Goal: Book appointment/travel/reservation

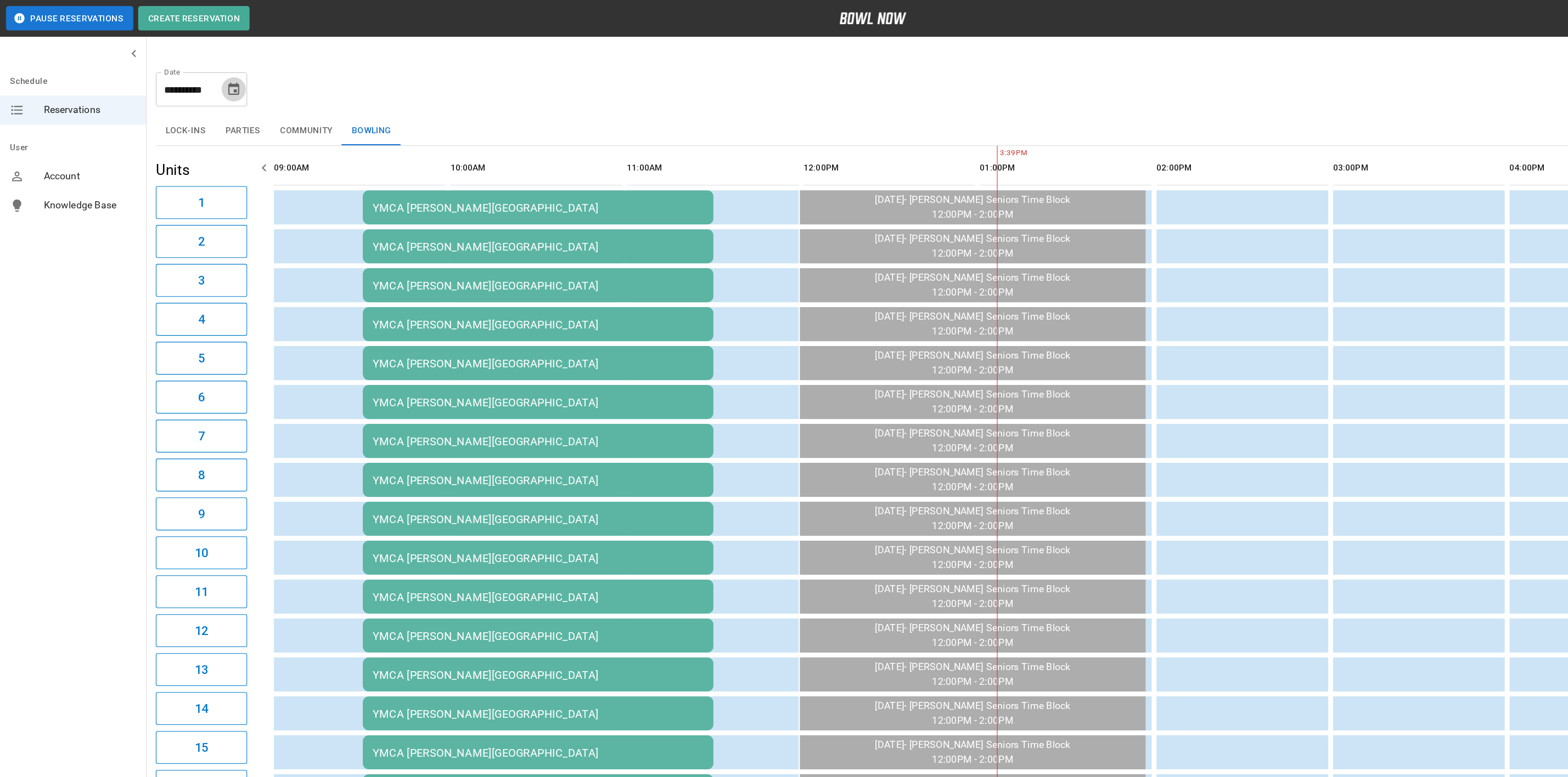
click at [213, 80] on icon "Choose date, selected date is Sep 16, 2025" at bounding box center [210, 80] width 13 height 13
drag, startPoint x: 127, startPoint y: 201, endPoint x: 135, endPoint y: 202, distance: 8.1
click at [127, 201] on button "15" at bounding box center [124, 200] width 20 height 20
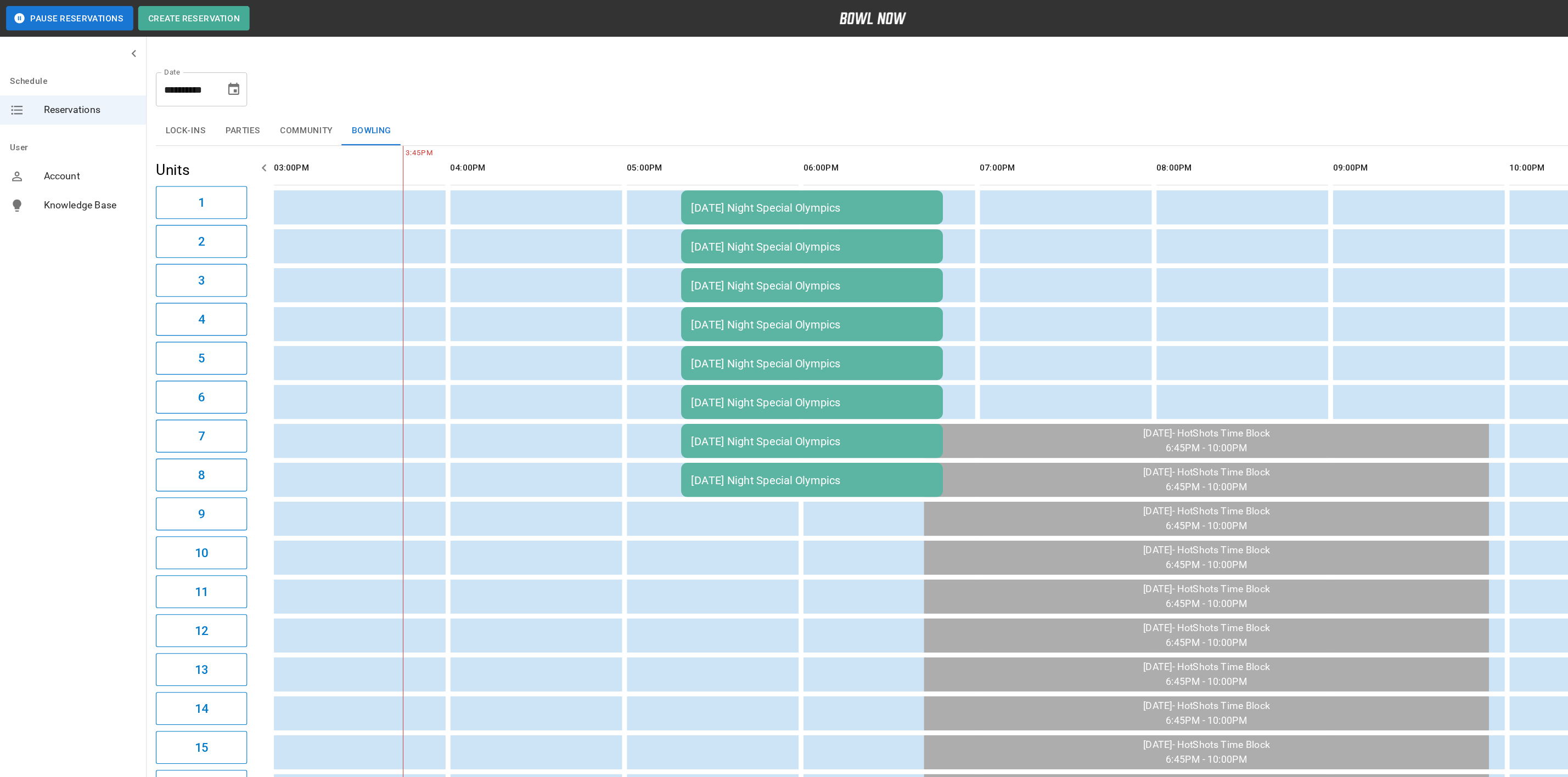
click at [637, 183] on div "[DATE] Night Special Olympics" at bounding box center [732, 188] width 218 height 12
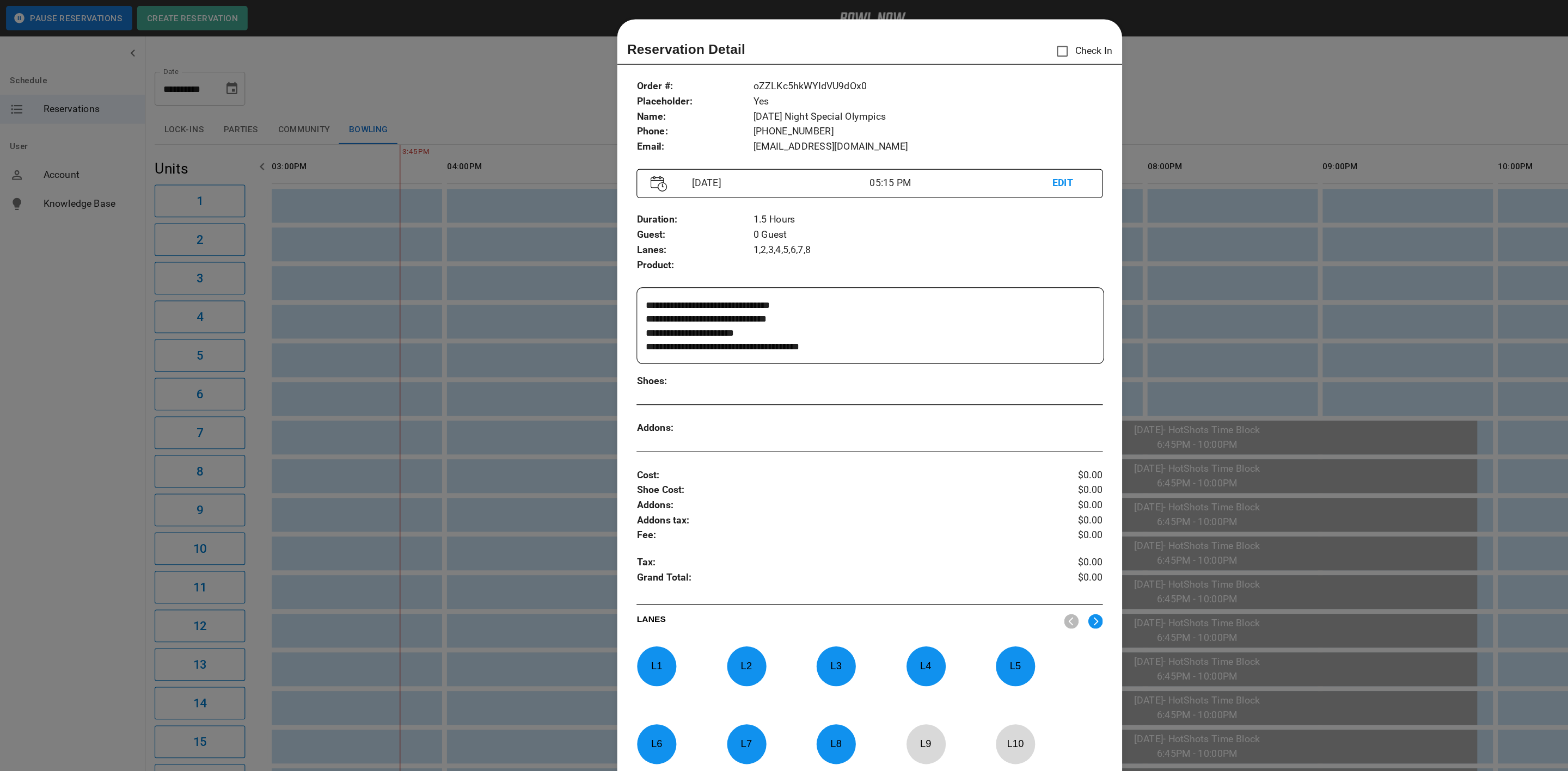
scroll to position [17, 0]
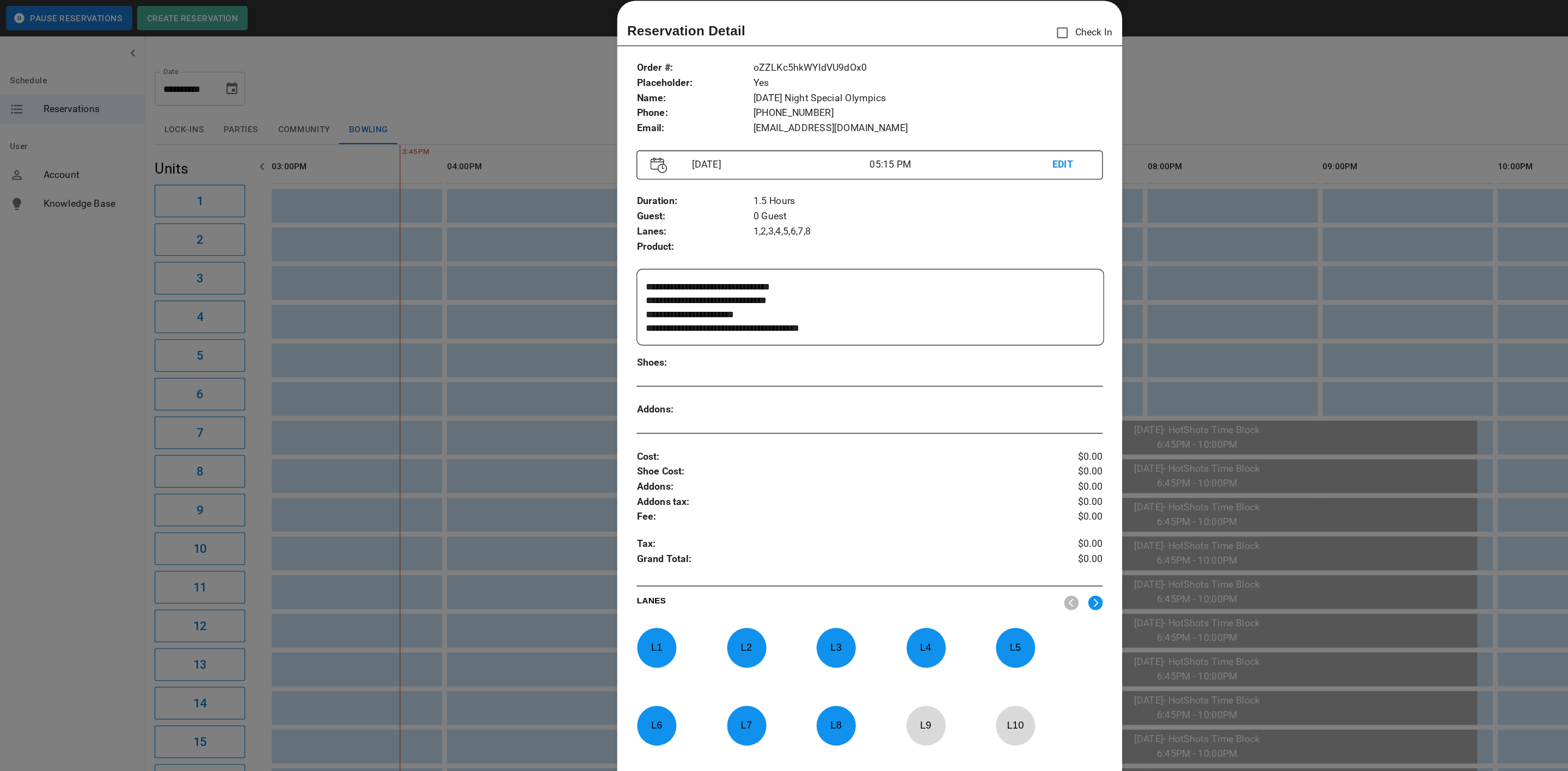
click at [523, 114] on div at bounding box center [784, 385] width 1568 height 771
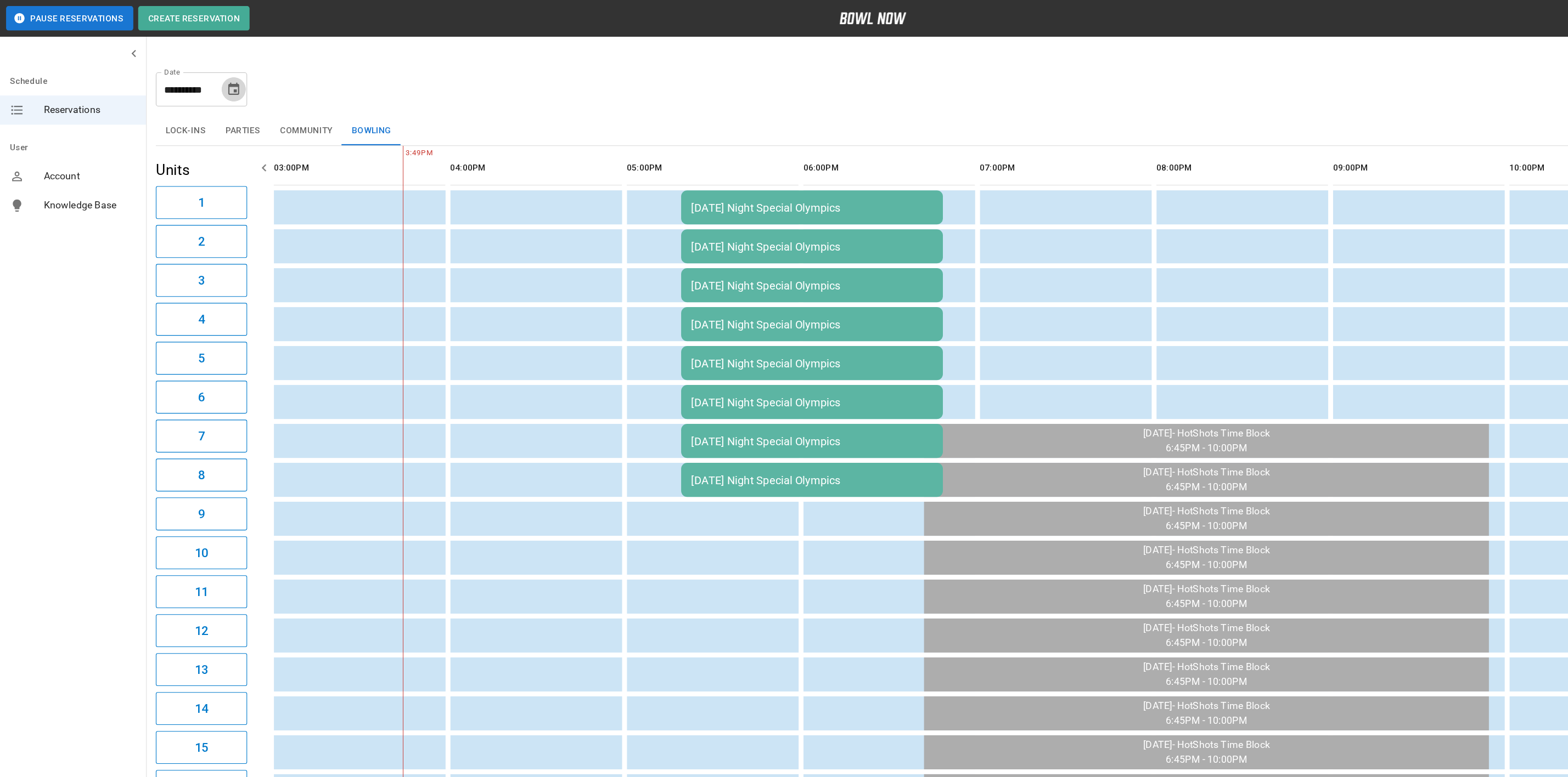
click at [206, 80] on icon "Choose date, selected date is Sep 15, 2025" at bounding box center [210, 80] width 13 height 13
click at [229, 201] on button "20" at bounding box center [234, 200] width 20 height 20
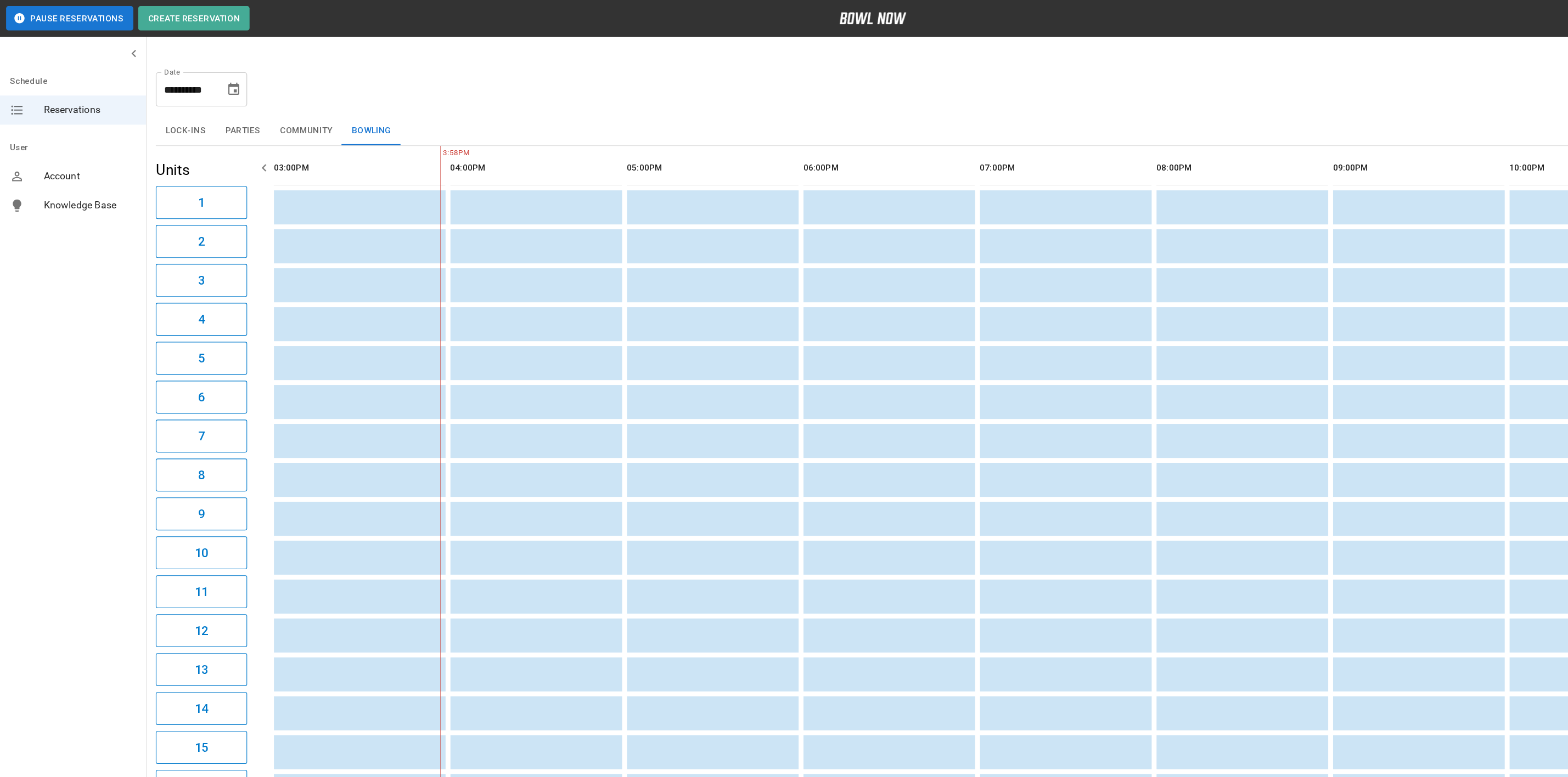
click at [209, 117] on button "Parties" at bounding box center [219, 118] width 50 height 27
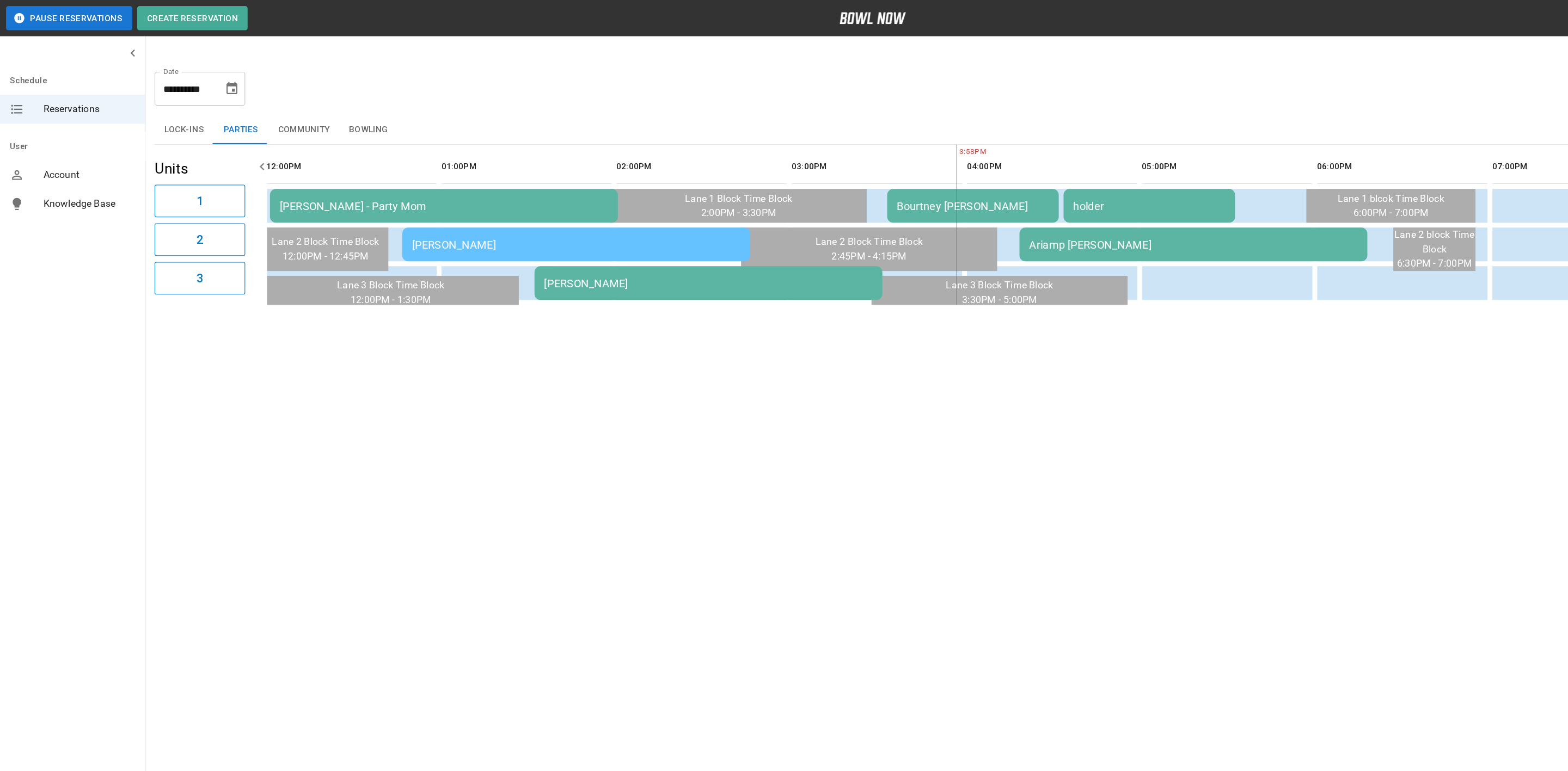
scroll to position [0, 584]
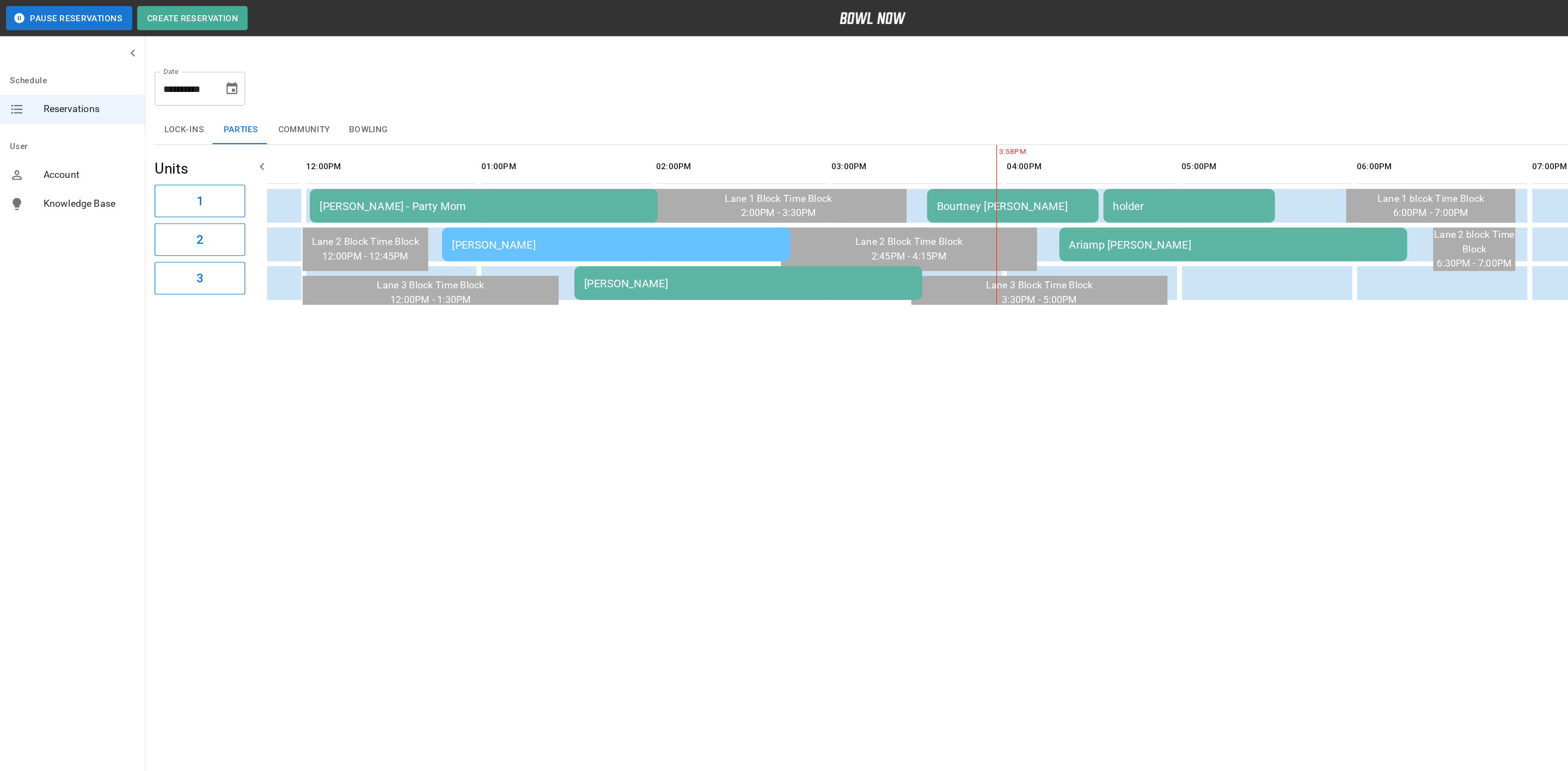
click at [216, 85] on button "Choose date, selected date is Sep 20, 2025" at bounding box center [209, 80] width 22 height 22
click at [97, 219] on button "21" at bounding box center [101, 220] width 20 height 20
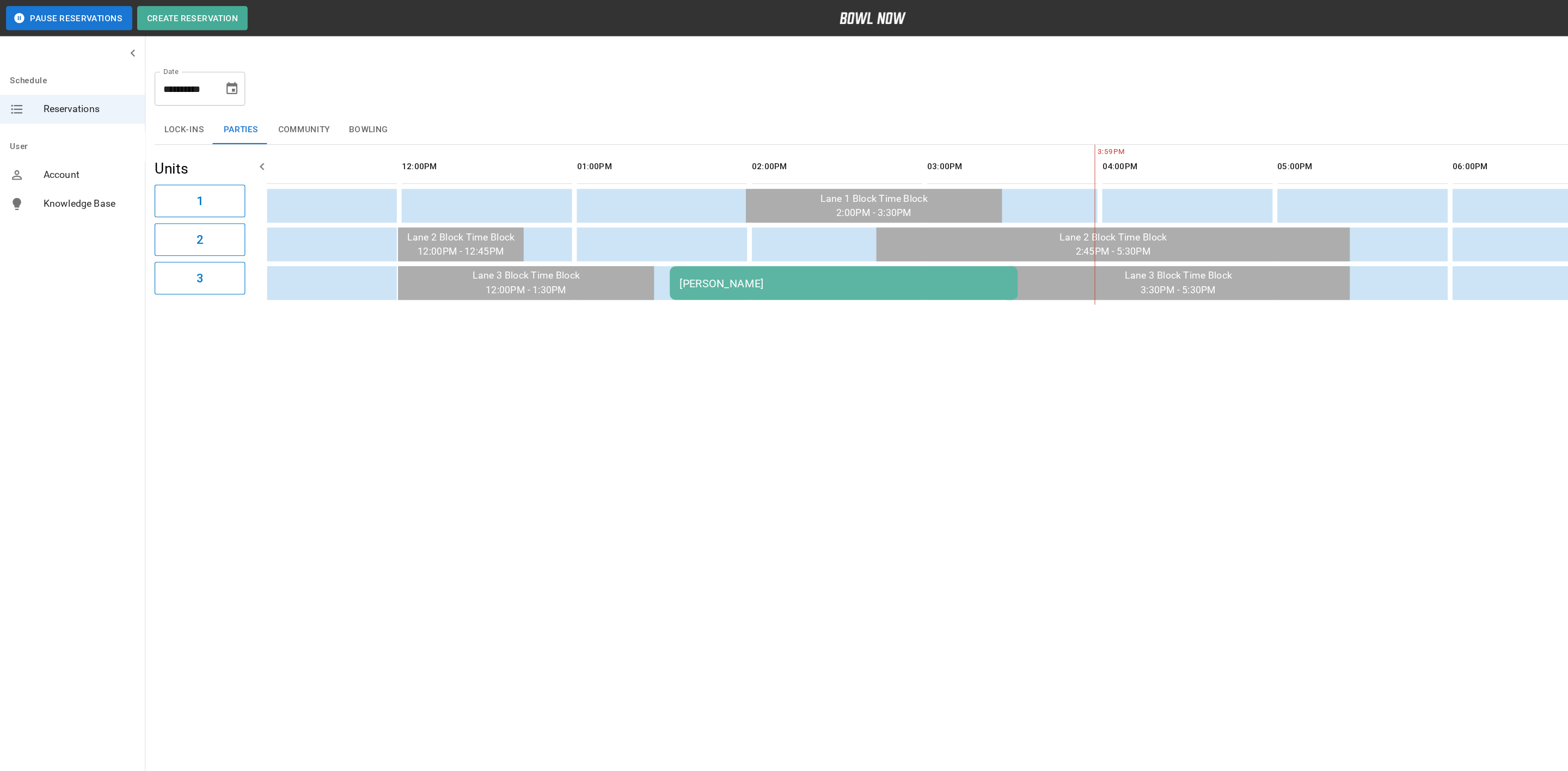
click at [210, 82] on icon "Choose date, selected date is Sep 21, 2025" at bounding box center [209, 79] width 10 height 11
click at [229, 214] on button "27" at bounding box center [232, 220] width 20 height 20
type input "**********"
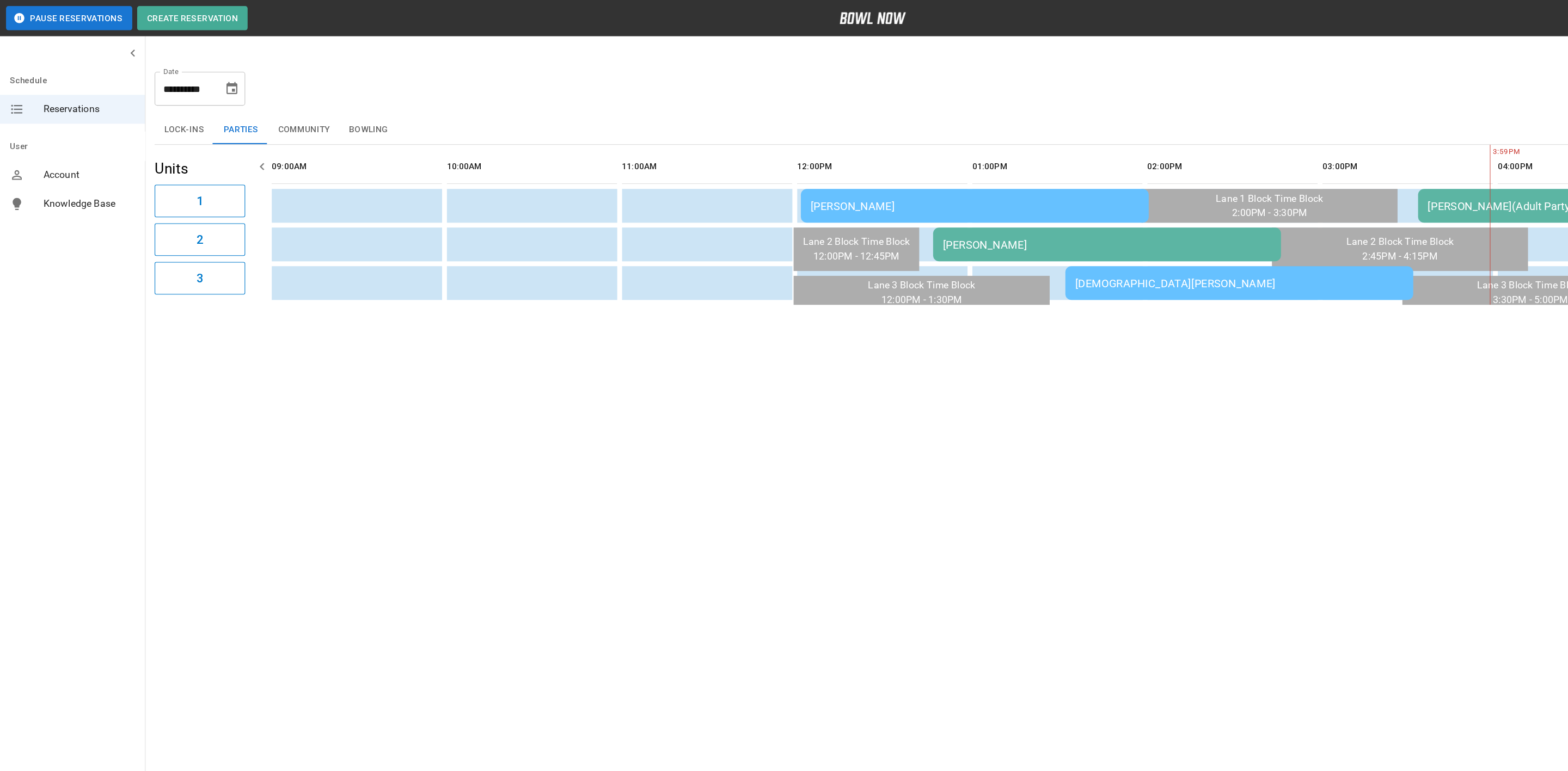
click at [352, 314] on div "**********" at bounding box center [784, 171] width 1568 height 343
